Goal: Task Accomplishment & Management: Manage account settings

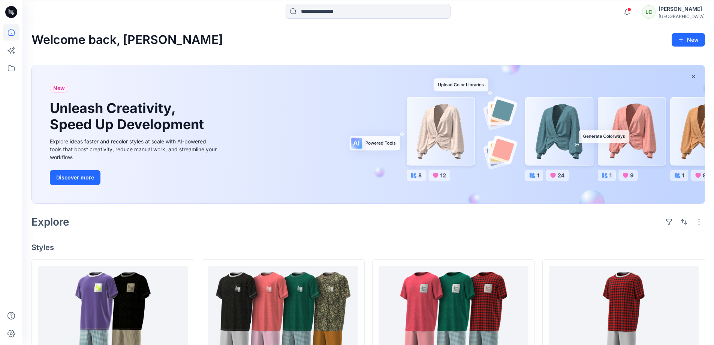
click at [680, 17] on div "[GEOGRAPHIC_DATA]" at bounding box center [682, 16] width 46 height 6
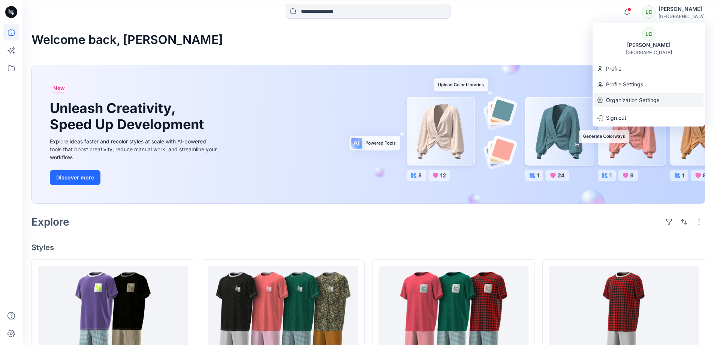
click at [633, 102] on p "Organization Settings" at bounding box center [632, 100] width 53 height 14
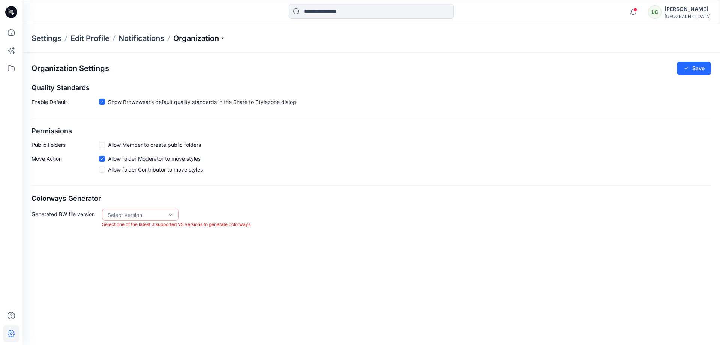
click at [200, 37] on p "Organization" at bounding box center [199, 38] width 52 height 10
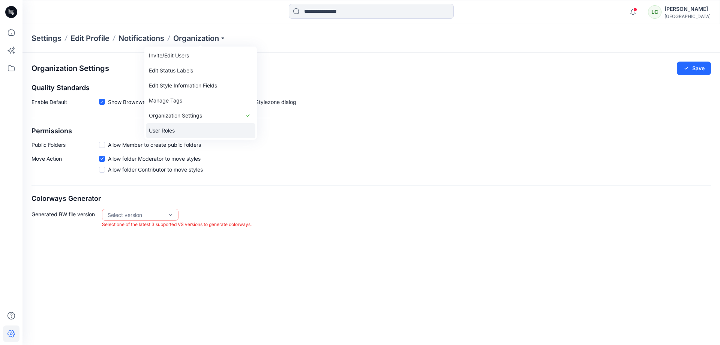
click at [185, 133] on link "User Roles" at bounding box center [200, 130] width 109 height 15
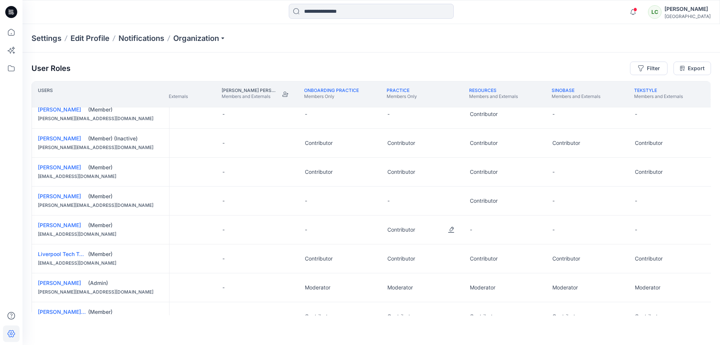
scroll to position [123, 448]
click at [534, 231] on button "Edit Role" at bounding box center [533, 229] width 13 height 13
click at [486, 276] on button "Contributor" at bounding box center [498, 274] width 81 height 13
click at [619, 230] on button "Edit Role" at bounding box center [615, 229] width 13 height 13
click at [563, 280] on button "Contributor" at bounding box center [580, 274] width 81 height 13
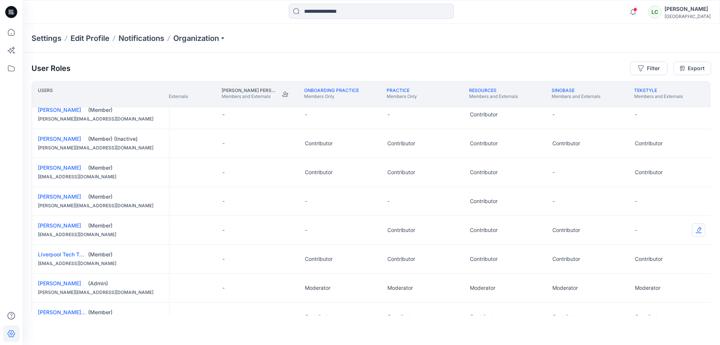
click at [696, 229] on button "Edit Role" at bounding box center [698, 229] width 13 height 13
click at [650, 276] on button "Contributor" at bounding box center [663, 274] width 81 height 13
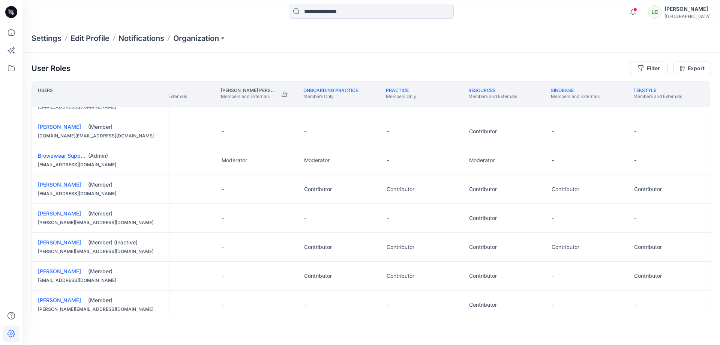
scroll to position [0, 450]
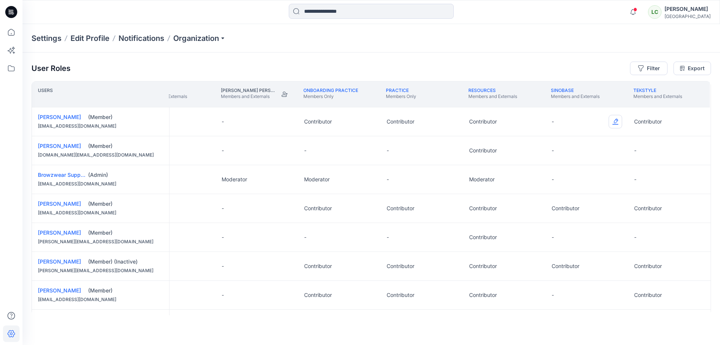
click at [614, 120] on button "Edit Role" at bounding box center [614, 121] width 13 height 13
click at [567, 170] on button "Contributor" at bounding box center [578, 166] width 81 height 13
